Goal: Transaction & Acquisition: Purchase product/service

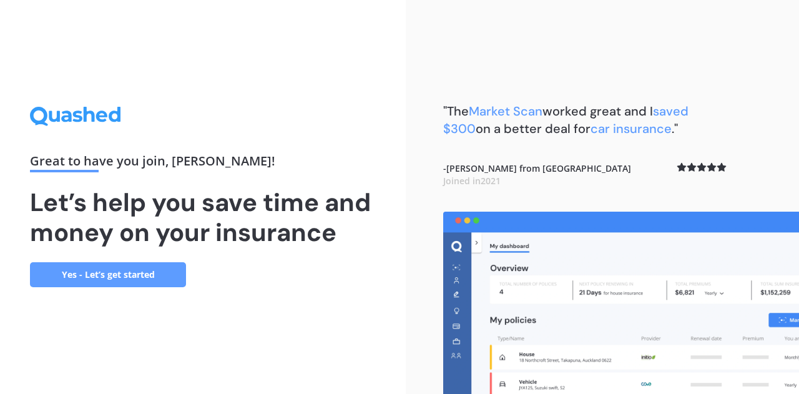
click at [126, 275] on link "Yes - Let’s get started" at bounding box center [108, 274] width 156 height 25
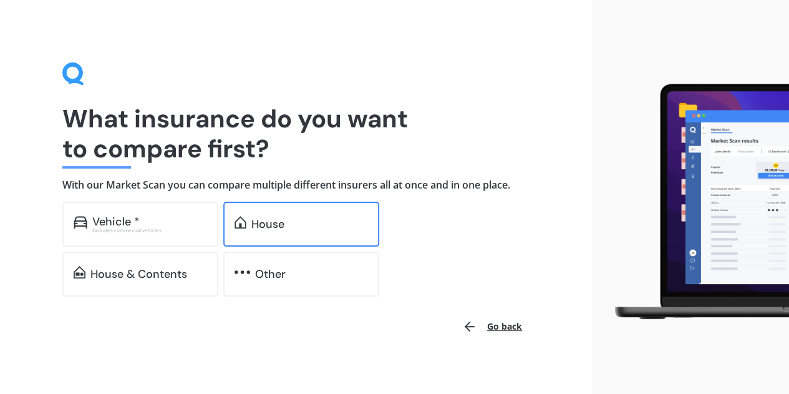
click at [282, 231] on div "House" at bounding box center [301, 224] width 156 height 45
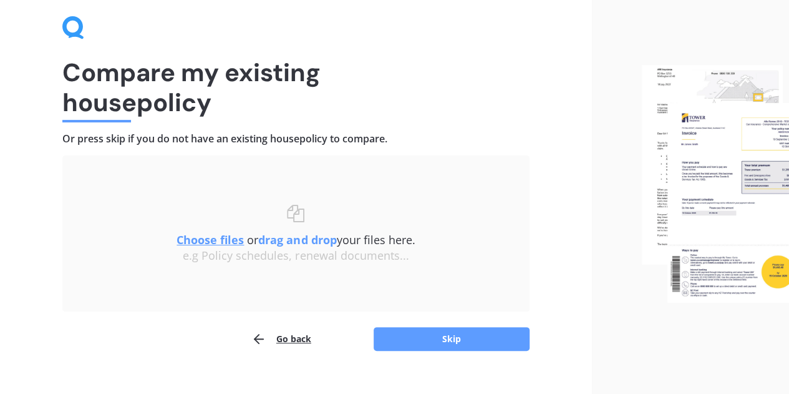
scroll to position [66, 0]
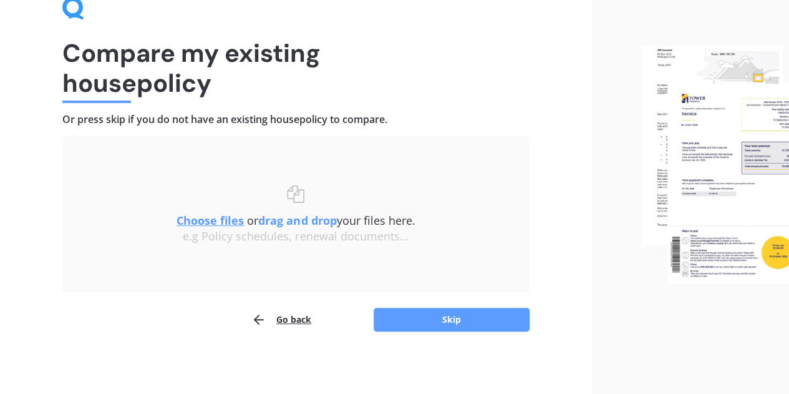
click at [198, 218] on u "Choose files" at bounding box center [210, 220] width 67 height 15
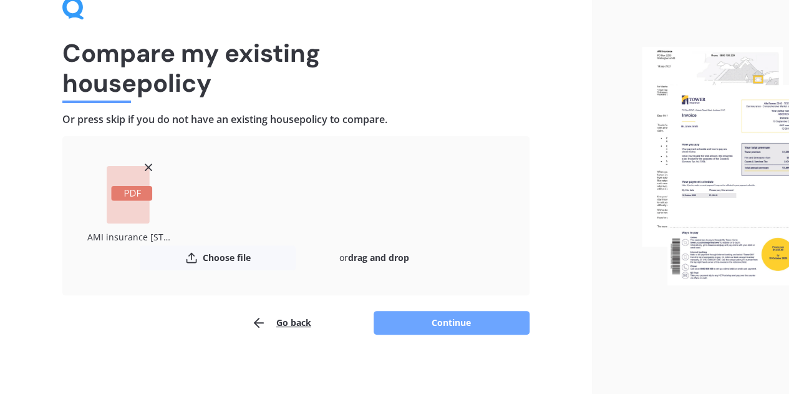
click at [457, 319] on button "Continue" at bounding box center [452, 323] width 156 height 24
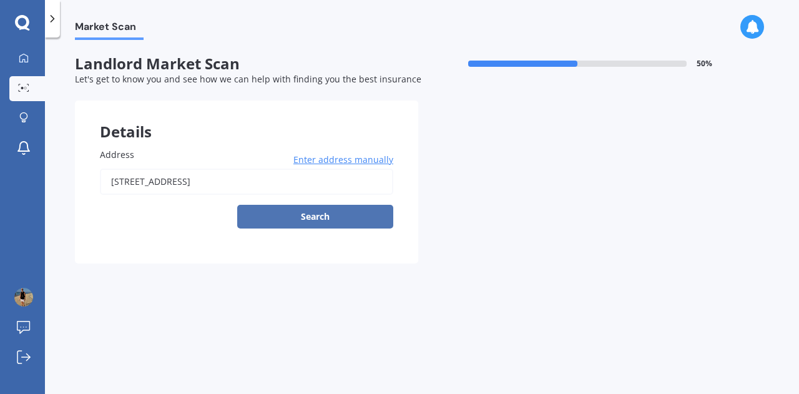
click at [306, 212] on button "Search" at bounding box center [315, 217] width 156 height 24
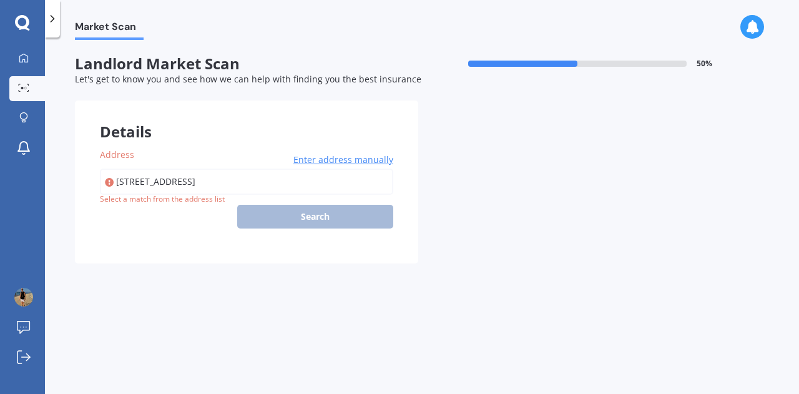
type input "[STREET_ADDRESS]"
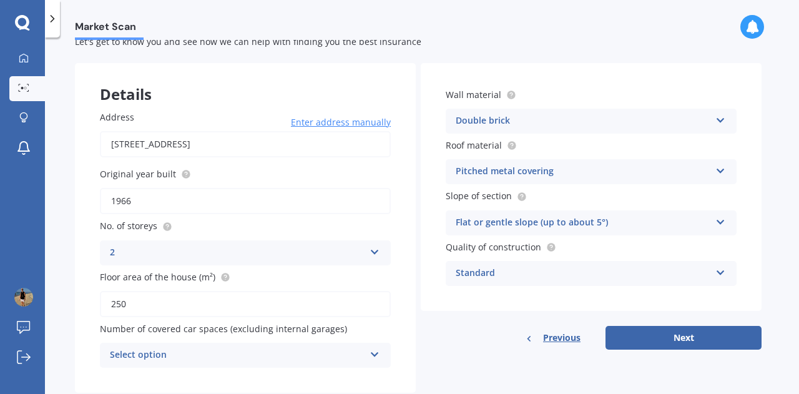
scroll to position [69, 0]
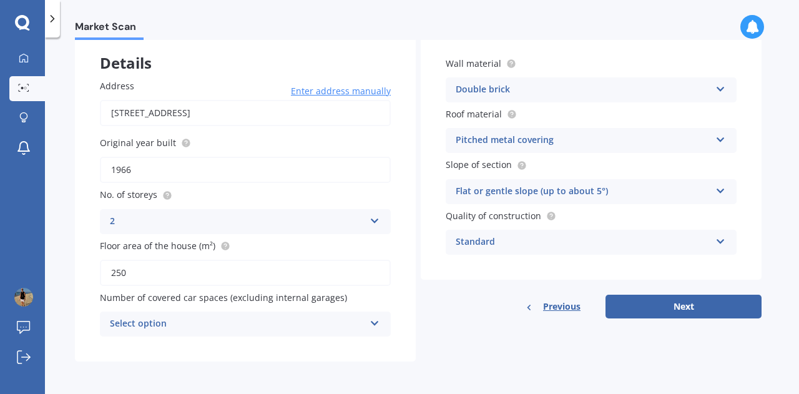
click at [376, 325] on icon at bounding box center [374, 320] width 11 height 9
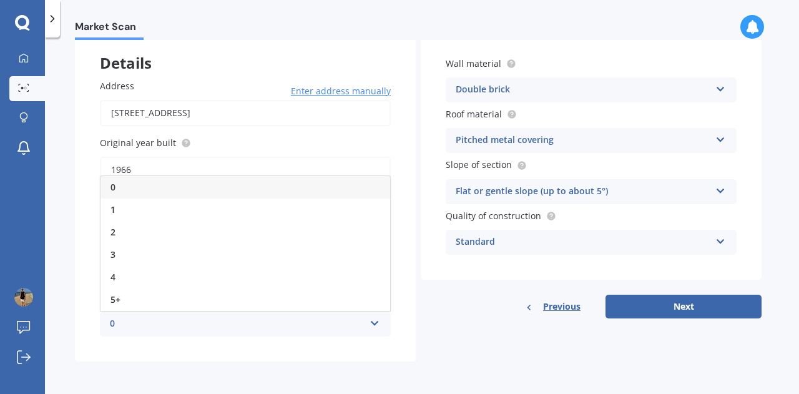
click at [130, 192] on div "0" at bounding box center [244, 187] width 289 height 22
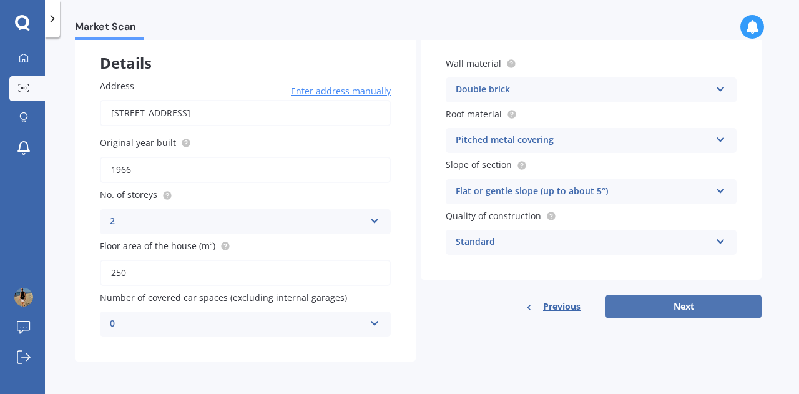
click at [649, 297] on button "Next" at bounding box center [683, 306] width 156 height 24
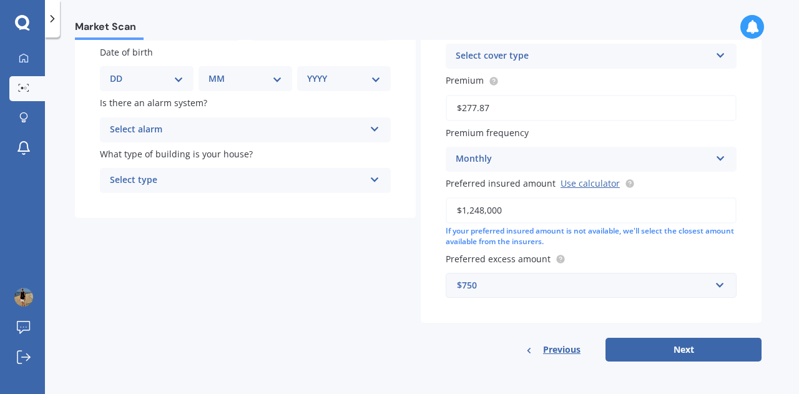
scroll to position [0, 0]
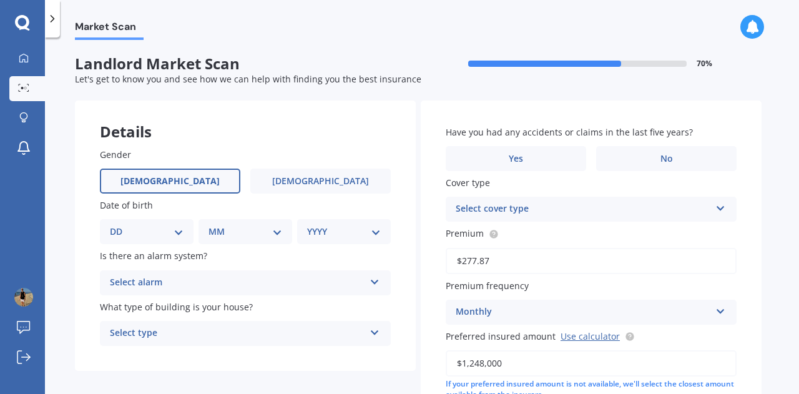
click at [192, 178] on label "[DEMOGRAPHIC_DATA]" at bounding box center [170, 180] width 140 height 25
click at [0, 0] on input "[DEMOGRAPHIC_DATA]" at bounding box center [0, 0] width 0 height 0
click at [173, 233] on select "DD 01 02 03 04 05 06 07 08 09 10 11 12 13 14 15 16 17 18 19 20 21 22 23 24 25 2…" at bounding box center [147, 232] width 74 height 14
click at [270, 104] on div "Details" at bounding box center [245, 118] width 341 height 37
click at [179, 234] on select "DD 01 02 03 04 05 06 07 08 09 10 11 12 13 14 15 16 17 18 19 20 21 22 23 24 25 2…" at bounding box center [147, 232] width 74 height 14
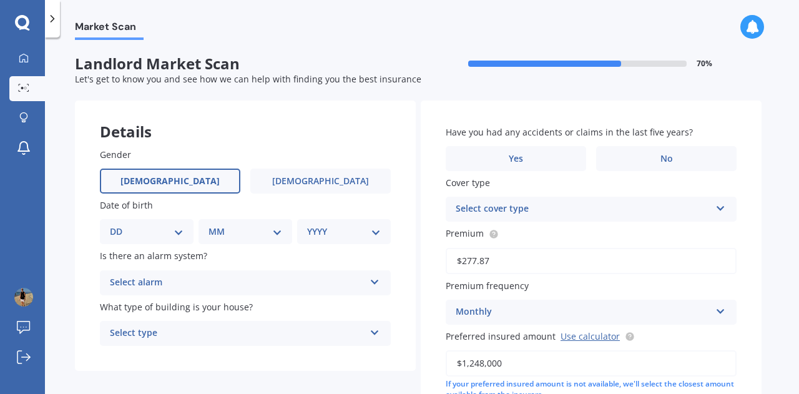
select select "04"
click at [120, 225] on select "DD 01 02 03 04 05 06 07 08 09 10 11 12 13 14 15 16 17 18 19 20 21 22 23 24 25 2…" at bounding box center [147, 232] width 74 height 14
click at [251, 233] on select "MM 01 02 03 04 05 06 07 08 09 10 11 12" at bounding box center [247, 232] width 69 height 14
select select "01"
click at [213, 225] on select "MM 01 02 03 04 05 06 07 08 09 10 11 12" at bounding box center [247, 232] width 69 height 14
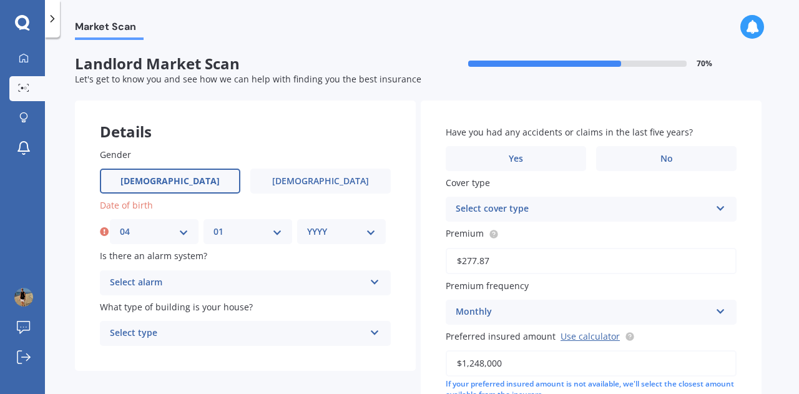
click at [357, 229] on select "YYYY 2009 2008 2007 2006 2005 2004 2003 2002 2001 2000 1999 1998 1997 1996 1995…" at bounding box center [341, 232] width 69 height 14
select select "1963"
click at [307, 225] on select "YYYY 2009 2008 2007 2006 2005 2004 2003 2002 2001 2000 1999 1998 1997 1996 1995…" at bounding box center [341, 232] width 69 height 14
click at [371, 279] on icon at bounding box center [374, 279] width 11 height 9
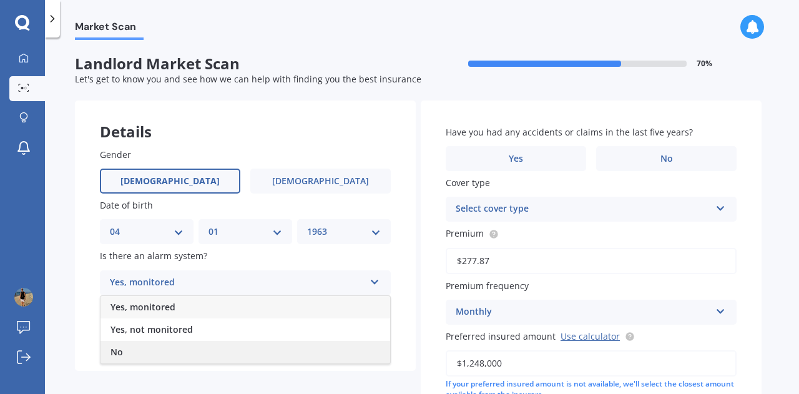
click at [128, 348] on div "No" at bounding box center [244, 352] width 289 height 22
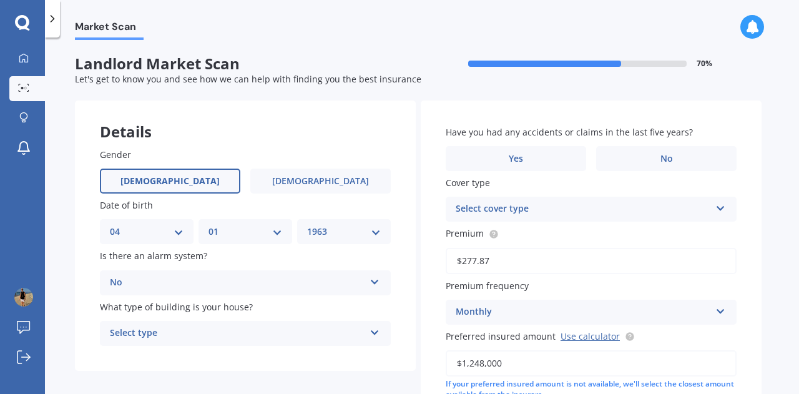
click at [374, 334] on icon at bounding box center [374, 330] width 11 height 9
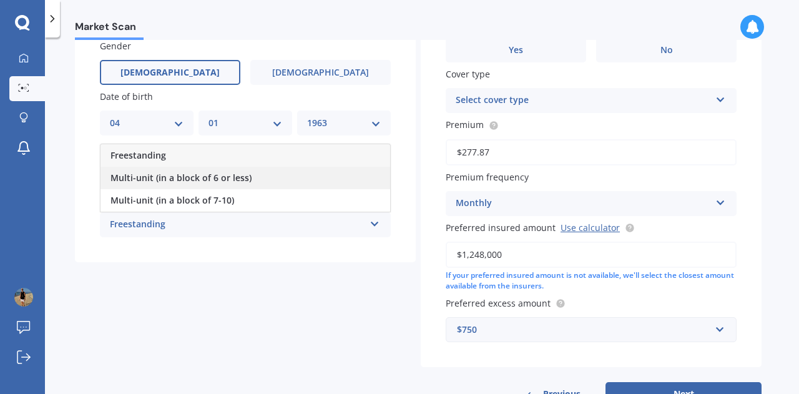
scroll to position [125, 0]
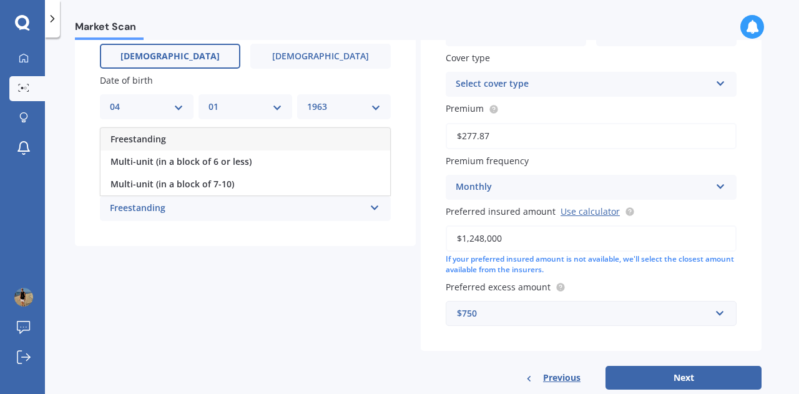
click at [142, 205] on div "Freestanding" at bounding box center [237, 208] width 255 height 15
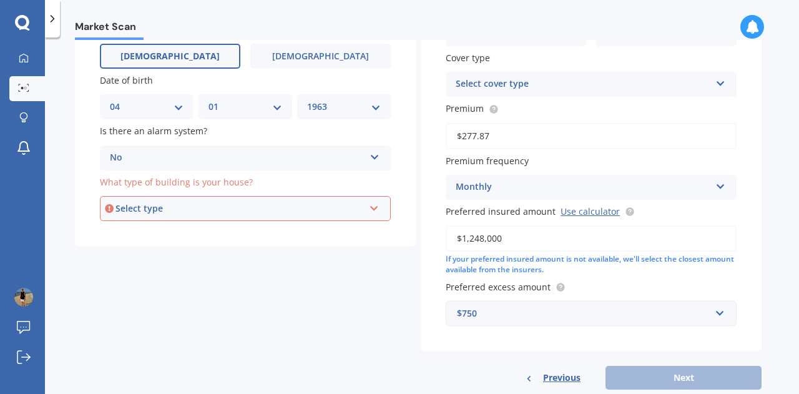
click at [373, 209] on icon at bounding box center [374, 206] width 11 height 9
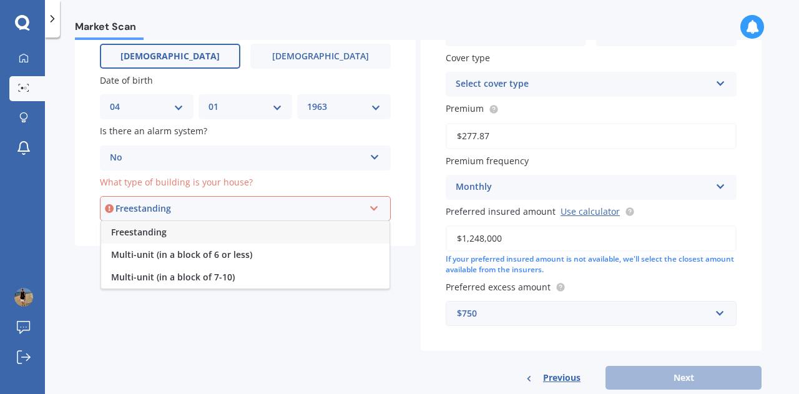
click at [159, 228] on span "Freestanding" at bounding box center [139, 232] width 56 height 12
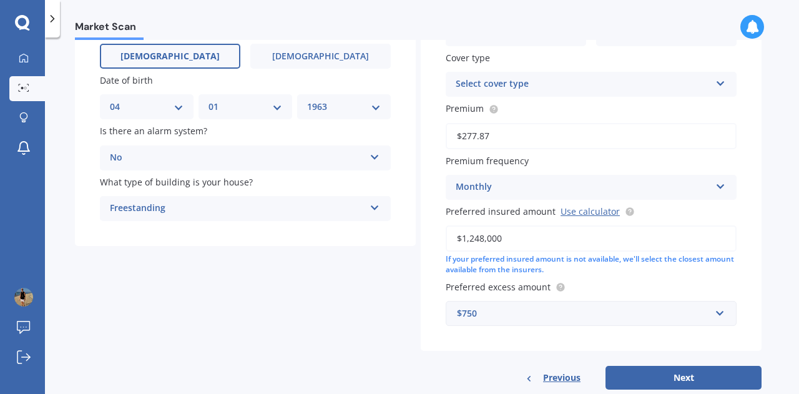
scroll to position [0, 0]
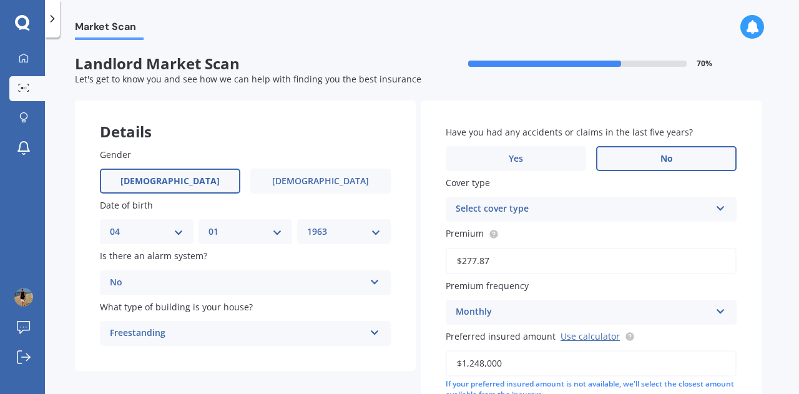
click at [653, 157] on label "No" at bounding box center [666, 158] width 140 height 25
click at [0, 0] on input "No" at bounding box center [0, 0] width 0 height 0
click at [714, 207] on div "Select cover type Landlord Insurance" at bounding box center [590, 209] width 291 height 25
click at [539, 239] on div "Landlord Insurance" at bounding box center [590, 233] width 289 height 22
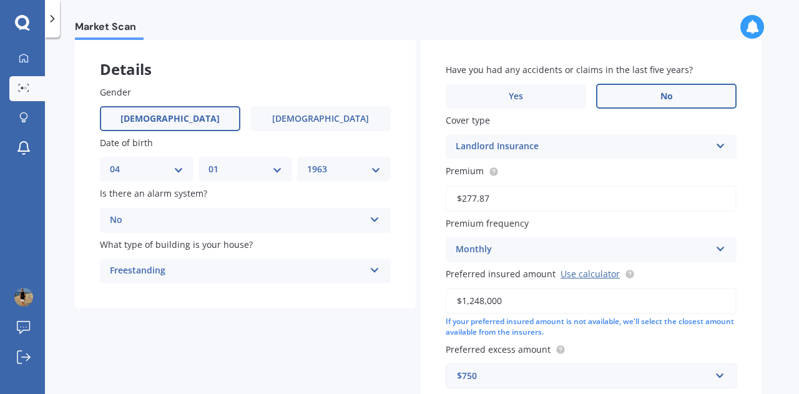
scroll to position [125, 0]
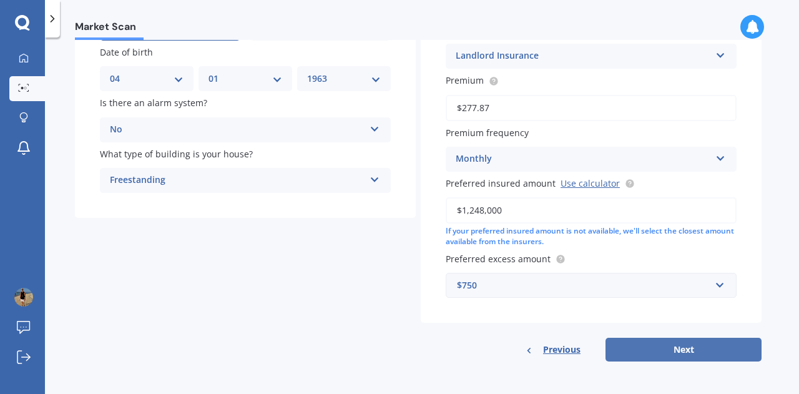
click at [661, 350] on button "Next" at bounding box center [683, 350] width 156 height 24
select select "04"
select select "01"
select select "1963"
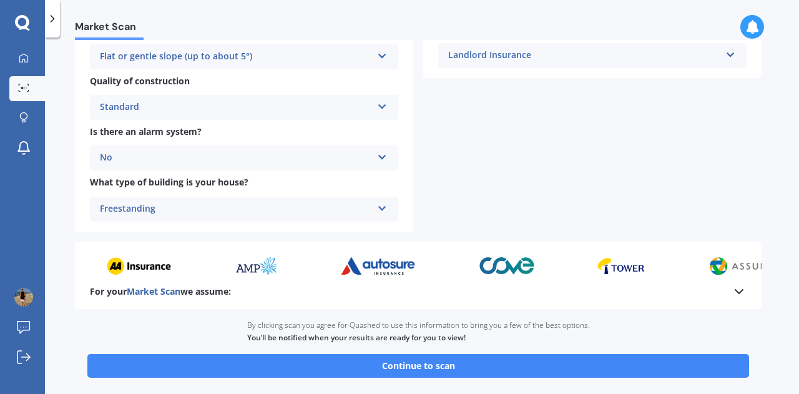
scroll to position [507, 0]
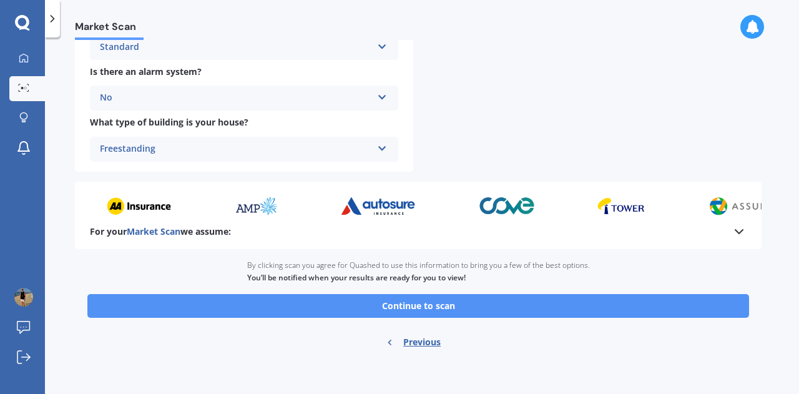
click at [470, 304] on button "Continue to scan" at bounding box center [417, 306] width 661 height 24
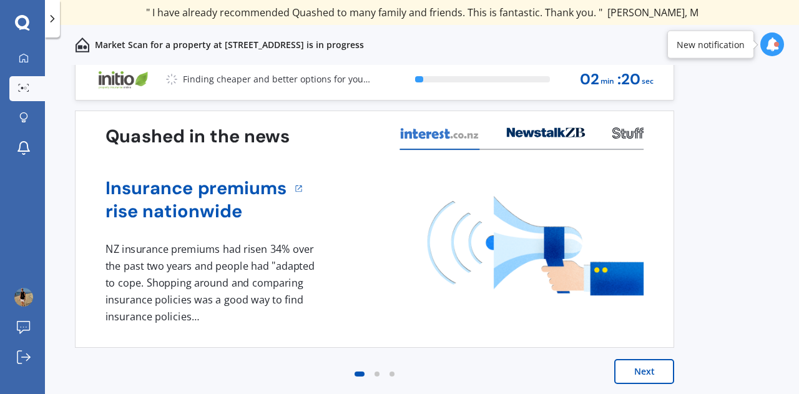
scroll to position [9, 0]
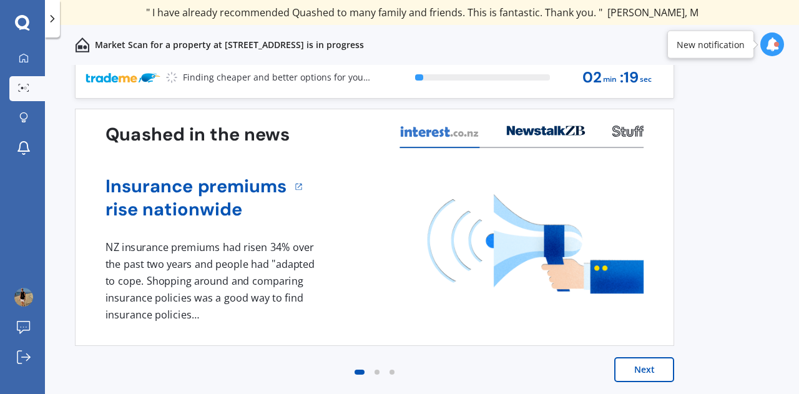
click at [646, 369] on button "Next" at bounding box center [644, 369] width 60 height 25
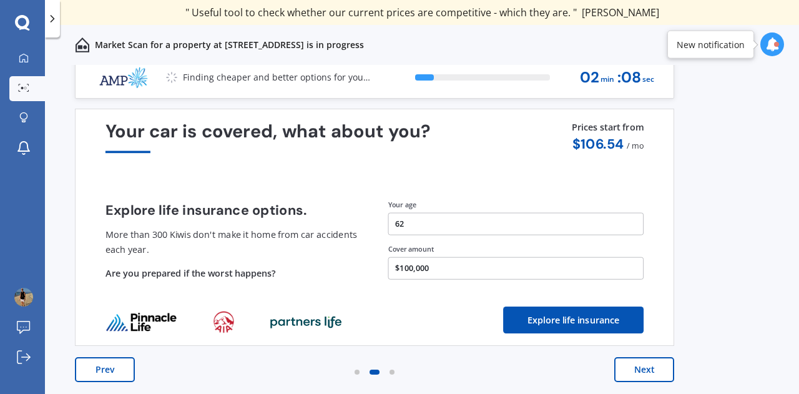
click at [641, 370] on button "Next" at bounding box center [644, 369] width 60 height 25
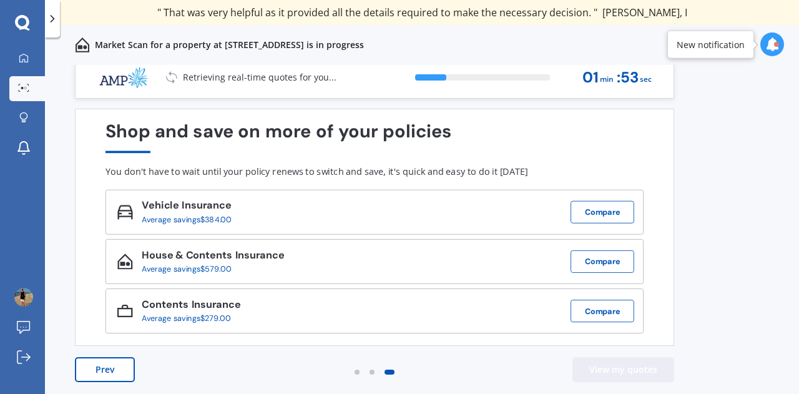
click at [614, 371] on button "View my quotes" at bounding box center [623, 369] width 102 height 25
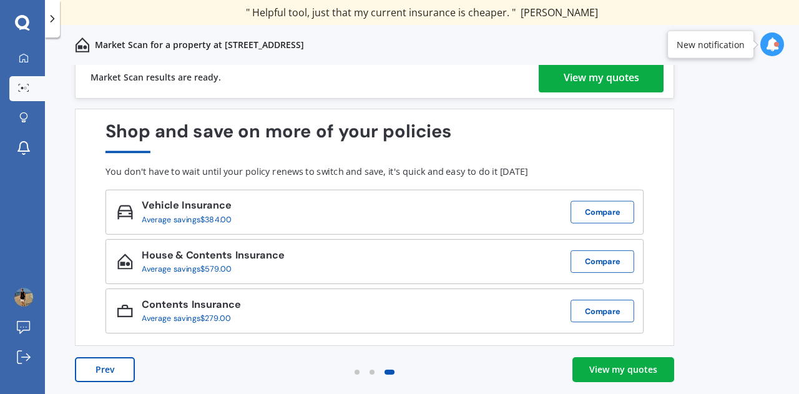
scroll to position [0, 0]
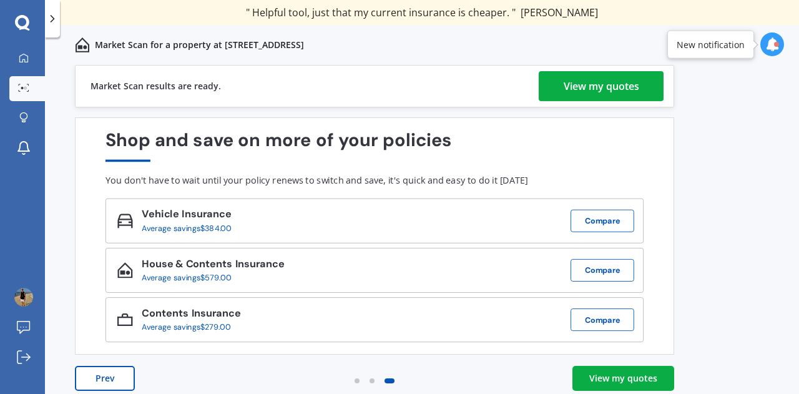
click at [616, 84] on div "View my quotes" at bounding box center [600, 86] width 75 height 30
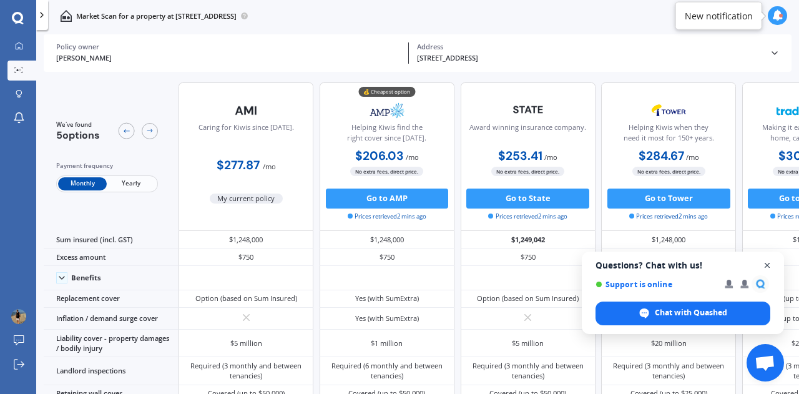
click at [768, 264] on span "Open chat" at bounding box center [767, 266] width 16 height 16
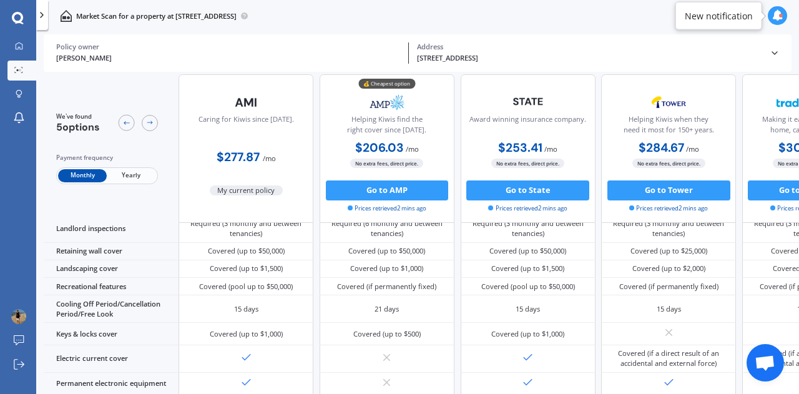
scroll to position [100, 0]
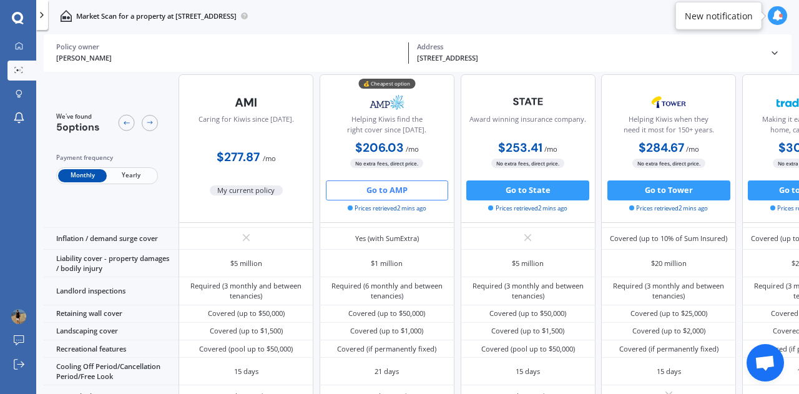
click at [407, 192] on button "Go to AMP" at bounding box center [387, 190] width 123 height 20
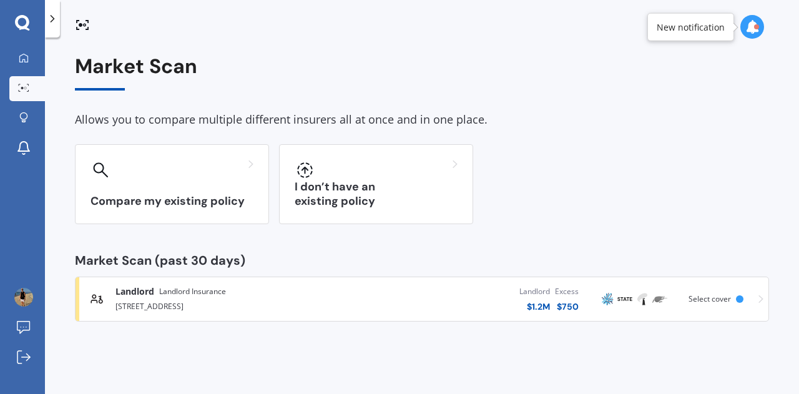
click at [163, 305] on div "[STREET_ADDRESS]" at bounding box center [225, 305] width 220 height 15
